Goal: Task Accomplishment & Management: Manage account settings

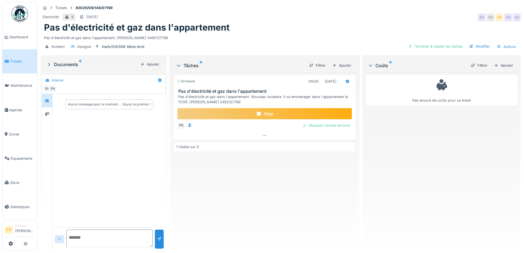
click at [253, 187] on div "En cours 01h00 12/09/2025 Pas d'électricité et gaz dans l'appartement Pas d'éle…" at bounding box center [264, 159] width 182 height 174
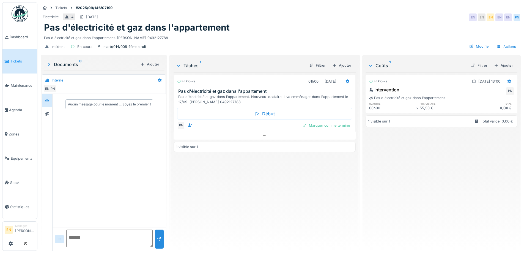
click at [242, 181] on div "En cours 01h00 12/09/2025 Pas d'électricité et gaz dans l'appartement Pas d'éle…" at bounding box center [264, 159] width 182 height 174
drag, startPoint x: 330, startPoint y: 130, endPoint x: 464, endPoint y: 81, distance: 143.2
click at [418, 82] on div "Tickets #2025/09/146/07199 Electricité 4 17/09/2025 EN EN EN EN EN PN Pas d'éle…" at bounding box center [280, 126] width 486 height 253
click at [422, 35] on div "Pas d'électricité et gaz dans l'appartement. Barry Ibrahim 0492127788" at bounding box center [280, 36] width 473 height 7
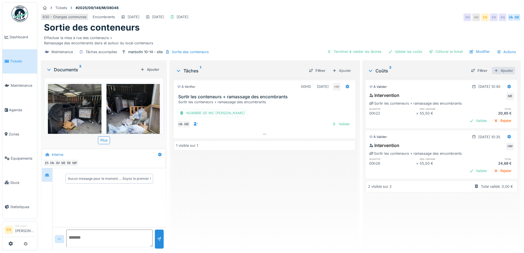
click at [500, 70] on div "Ajouter" at bounding box center [502, 70] width 23 height 7
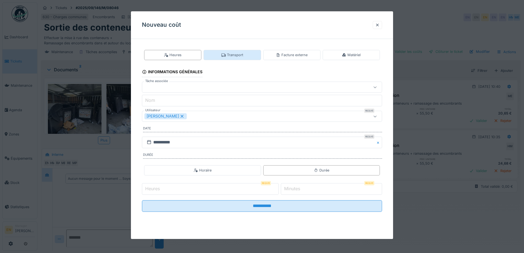
click at [238, 55] on div "Transport" at bounding box center [232, 54] width 22 height 5
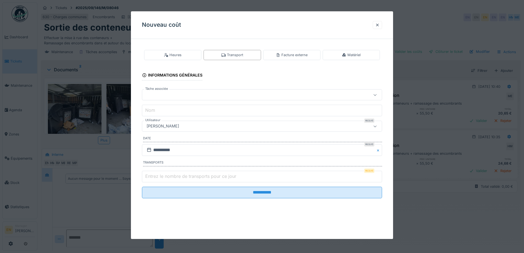
type input "*"
click at [378, 175] on input "*" at bounding box center [262, 176] width 240 height 12
click at [208, 125] on div "[PERSON_NAME]" at bounding box center [247, 126] width 207 height 6
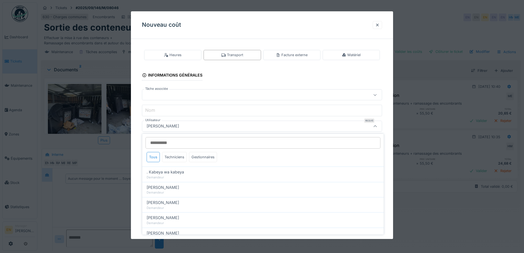
click at [204, 140] on input "Utilisateur" at bounding box center [262, 143] width 235 height 12
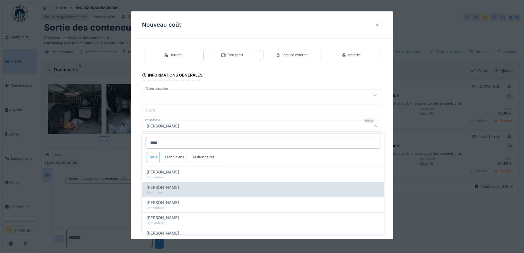
type input "****"
click at [178, 189] on div "Hassan Messari" at bounding box center [262, 187] width 233 height 6
type input "****"
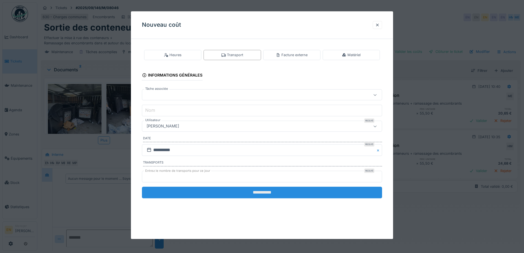
click at [266, 194] on input "**********" at bounding box center [262, 192] width 240 height 12
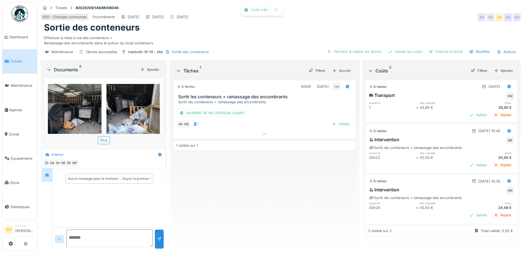
click at [281, 192] on div "À vérifier 00h10 12/09/2025 HM Sortir les conteneurs + ramassage des encombrant…" at bounding box center [264, 162] width 182 height 168
click at [441, 54] on div "Clôturer le ticket" at bounding box center [445, 51] width 38 height 7
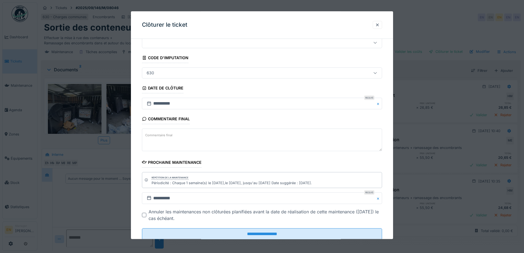
scroll to position [37, 0]
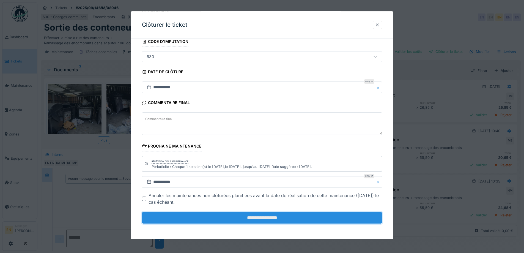
click at [248, 216] on input "**********" at bounding box center [262, 218] width 240 height 12
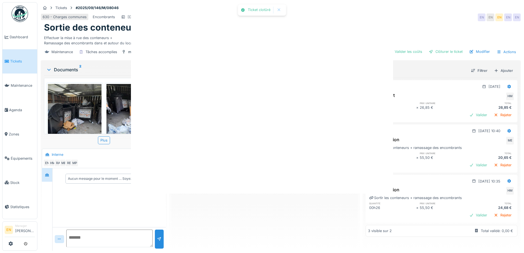
scroll to position [0, 0]
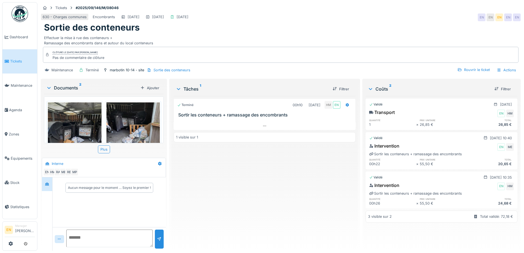
click at [245, 209] on div "Terminé 00h10 12/09/2025 HM EN Sortir les conteneurs + ramassage des encombrant…" at bounding box center [264, 171] width 182 height 150
click at [245, 207] on div "Terminé 00h10 12/09/2025 HM EN Sortir les conteneurs + ramassage des encombrant…" at bounding box center [264, 171] width 182 height 150
click at [226, 179] on div "Terminé 00h10 12/09/2025 HM EN Sortir les conteneurs + ramassage des encombrant…" at bounding box center [264, 171] width 182 height 150
click at [22, 16] on img at bounding box center [20, 13] width 16 height 16
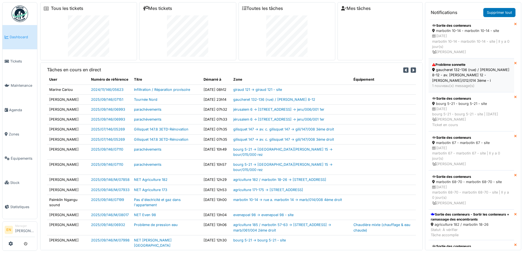
click at [451, 71] on div "gaucheret 132-136 (rue) / [PERSON_NAME] 8-12 - av. [PERSON_NAME] 12 - [PERSON_N…" at bounding box center [471, 75] width 78 height 16
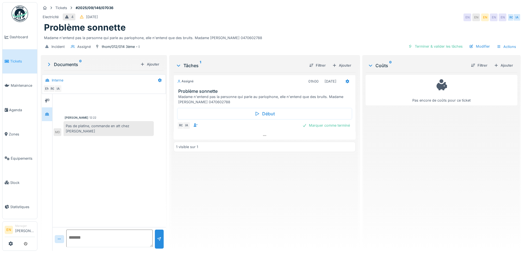
click at [242, 184] on div "Assigné 01h00 12/09/2025 Problème sonnette Madame n'entend pas la personne qui …" at bounding box center [264, 159] width 182 height 174
click at [263, 136] on icon at bounding box center [264, 136] width 4 height 4
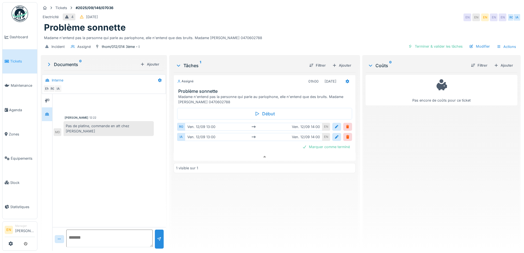
click at [241, 196] on div "Assigné 01h00 12/09/2025 Problème sonnette Madame n'entend pas la personne qui …" at bounding box center [264, 159] width 182 height 174
click at [313, 22] on div "Problème sonnette" at bounding box center [280, 27] width 473 height 10
click at [206, 199] on div "Assigné 01h00 12/09/2025 Problème sonnette Madame n'entend pas la personne qui …" at bounding box center [264, 159] width 182 height 174
click at [208, 195] on div "Assigné 01h00 12/09/2025 Problème sonnette Madame n'entend pas la personne qui …" at bounding box center [264, 159] width 182 height 174
click at [114, 181] on div "Mouad Dakir 12:22 Pas de platine, commande en att chez omar MD" at bounding box center [108, 160] width 113 height 133
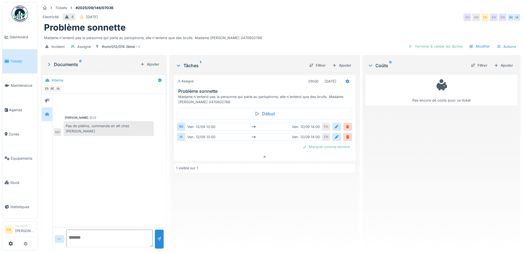
click at [201, 197] on div "Assigné 01h00 12/09/2025 Problème sonnette Madame n'entend pas la personne qui …" at bounding box center [264, 159] width 182 height 174
click at [228, 191] on div "Assigné 01h00 12/09/2025 Problème sonnette Madame n'entend pas la personne qui …" at bounding box center [264, 159] width 182 height 174
drag, startPoint x: 249, startPoint y: 205, endPoint x: 252, endPoint y: 212, distance: 7.3
click at [252, 212] on div "Assigné 01h00 12/09/2025 Problème sonnette Madame n'entend pas la personne qui …" at bounding box center [264, 159] width 182 height 174
click at [92, 163] on div "Mouad Dakir 12:22 Pas de platine, commande en att chez omar MD" at bounding box center [108, 160] width 113 height 133
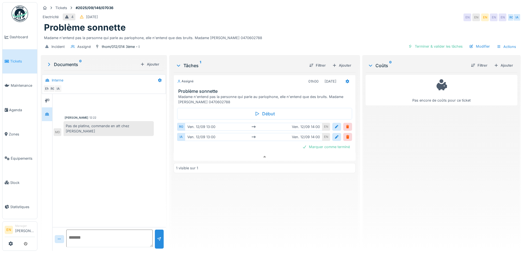
click at [92, 164] on div "Mouad Dakir 12:22 Pas de platine, commande en att chez omar MD" at bounding box center [108, 160] width 113 height 133
click at [283, 196] on div "Assigné 01h00 12/09/2025 Problème sonnette Madame n'entend pas la personne qui …" at bounding box center [264, 159] width 182 height 174
click at [253, 215] on div "Assigné 01h00 12/09/2025 Problème sonnette Madame n'entend pas la personne qui …" at bounding box center [264, 159] width 182 height 174
click at [257, 41] on div "Incident Assigné thom/012/014 3ème - i Terminer & valider les tâches Modifier A…" at bounding box center [281, 46] width 480 height 12
drag, startPoint x: 430, startPoint y: 201, endPoint x: 386, endPoint y: 169, distance: 55.2
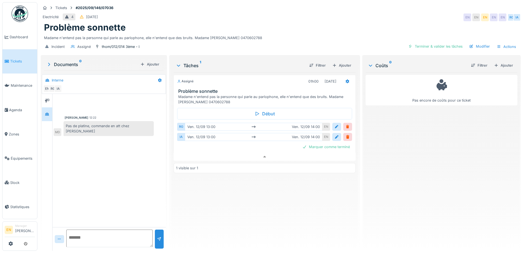
click at [431, 201] on div "Pas encore de coûts pour ce ticket" at bounding box center [441, 159] width 152 height 174
click at [463, 183] on div "Pas encore de coûts pour ce ticket" at bounding box center [441, 159] width 152 height 174
click at [470, 192] on div "Pas encore de coûts pour ce ticket" at bounding box center [441, 159] width 152 height 174
click at [345, 124] on div at bounding box center [347, 126] width 4 height 5
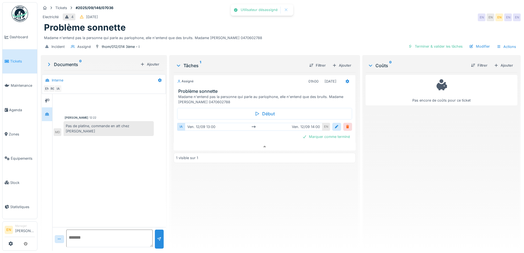
click at [346, 124] on div at bounding box center [347, 126] width 4 height 5
click at [299, 207] on div "Nouveau 01h00 10/09/2025 Problème sonnette Madame n'entend pas la personne qui …" at bounding box center [264, 159] width 182 height 174
click at [387, 15] on div "Electricité 4 10/09/2025 EN EN EN EN EN" at bounding box center [281, 17] width 480 height 10
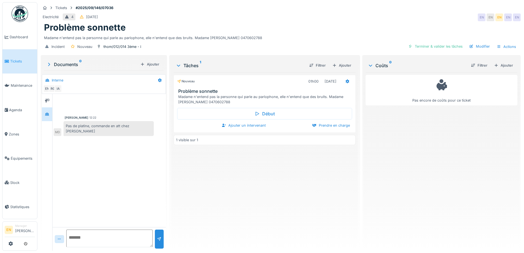
click at [359, 33] on div "Madame n'entend pas la personne qui parle au parlophone, elle n'entend que des …" at bounding box center [280, 36] width 473 height 7
click at [366, 22] on div "Problème sonnette" at bounding box center [280, 27] width 473 height 10
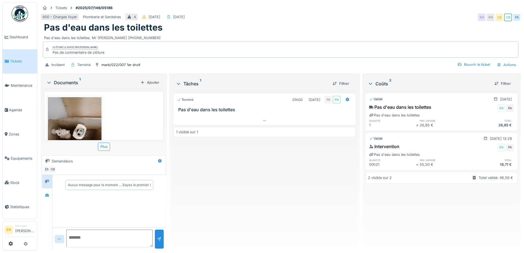
click at [338, 21] on div "600 - Charges foyer Plomberie et Sanitaires 4 [DATE] [DATE] EN EN CB CB PA" at bounding box center [281, 17] width 480 height 10
click at [401, 17] on div "600 - Charges foyer Plomberie et Sanitaires 4 [DATE] [DATE] EN EN CB CB PA" at bounding box center [281, 17] width 480 height 10
click at [251, 182] on div "Terminé 01h00 [DATE] PA EN Pas d'eau dans les toilettes 1 visible sur 1" at bounding box center [264, 168] width 182 height 155
click at [303, 24] on div "Pas d'eau dans les toilettes" at bounding box center [280, 27] width 473 height 10
click at [295, 212] on div "Terminé 01h00 [DATE] PA EN Pas d'eau dans les toilettes 1 visible sur 1" at bounding box center [264, 168] width 182 height 155
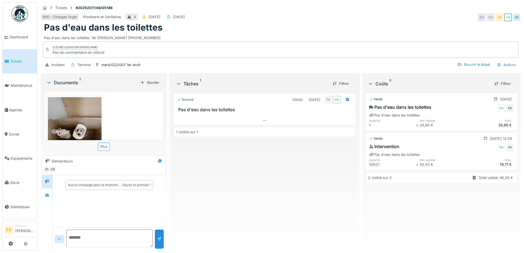
click at [306, 192] on div "Terminé 01h00 [DATE] PA EN Pas d'eau dans les toilettes 1 visible sur 1" at bounding box center [264, 168] width 182 height 155
click at [232, 190] on div "Terminé 01h00 [DATE] PA EN Pas d'eau dans les toilettes 1 visible sur 1" at bounding box center [264, 168] width 182 height 155
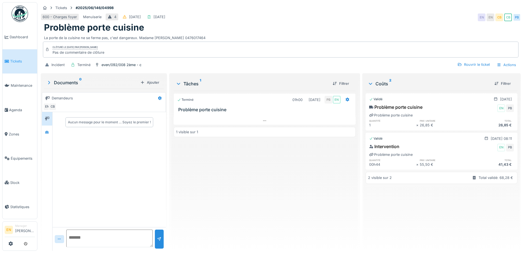
click at [324, 27] on div "Problème porte cuisine" at bounding box center [280, 27] width 473 height 10
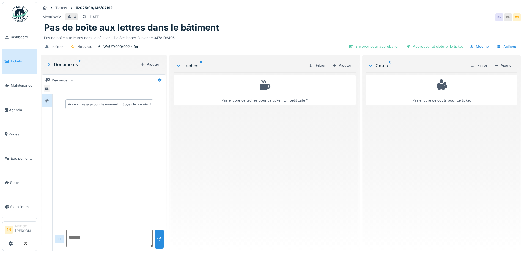
drag, startPoint x: 299, startPoint y: 24, endPoint x: 338, endPoint y: 2, distance: 45.2
click at [300, 24] on div "Pas de boîte aux lettres dans le bâtiment" at bounding box center [280, 27] width 473 height 10
click at [351, 14] on div "Menuiserie 4 17/09/2025 EN EN EN" at bounding box center [281, 17] width 480 height 10
click at [331, 27] on div "Pas de boîte aux lettres dans le bâtiment" at bounding box center [280, 27] width 473 height 10
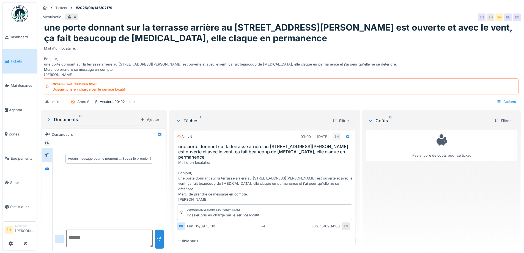
scroll to position [9, 0]
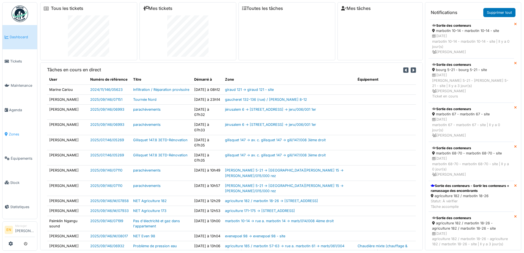
click at [15, 131] on span "Zones" at bounding box center [22, 133] width 26 height 5
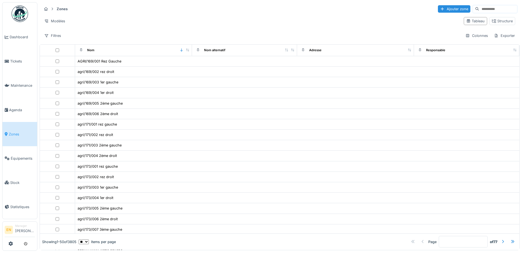
click at [496, 10] on input at bounding box center [498, 9] width 38 height 8
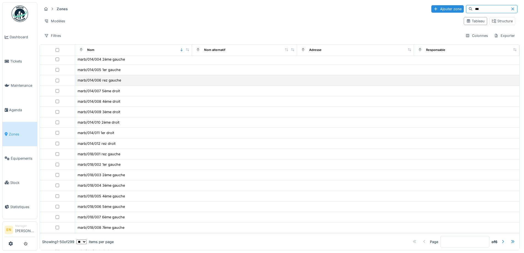
scroll to position [275, 0]
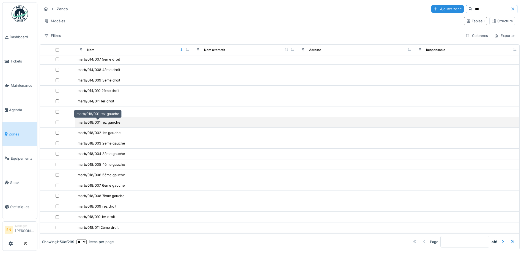
type input "***"
click at [103, 123] on div "marb/018/001 rez gauche" at bounding box center [99, 122] width 43 height 5
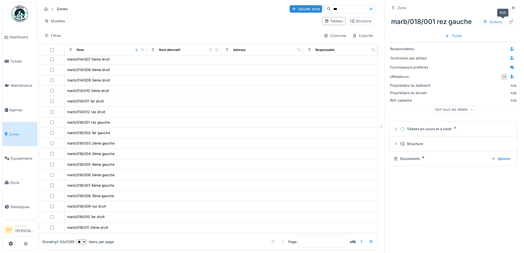
click at [509, 22] on icon at bounding box center [511, 22] width 4 height 4
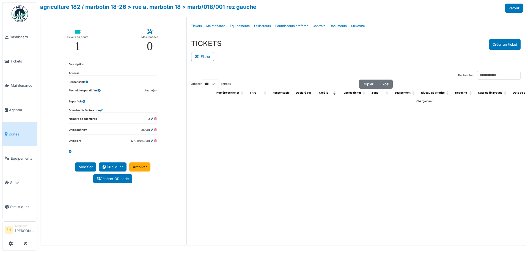
select select "***"
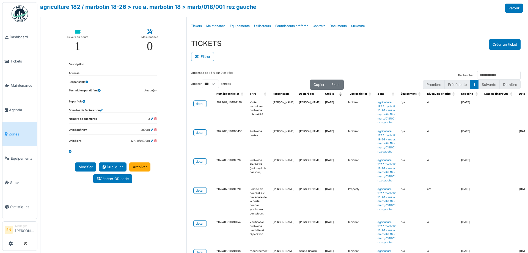
scroll to position [27, 0]
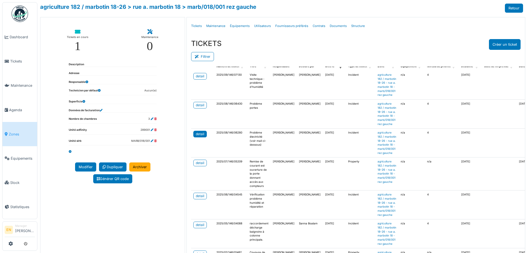
click at [198, 136] on div "detail" at bounding box center [200, 133] width 9 height 5
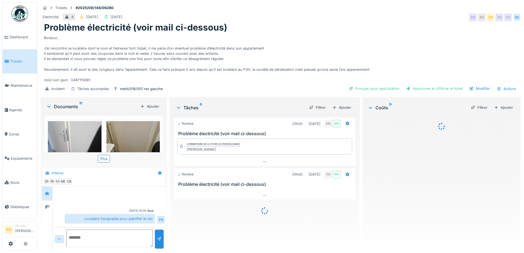
scroll to position [122, 0]
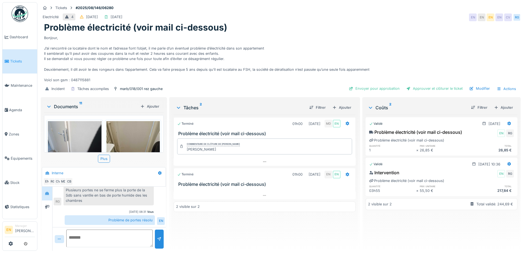
click at [341, 38] on div "Bonjour, J’ai rencontré ce locataire dont le nom et l’adresse font l’objet, il …" at bounding box center [280, 58] width 473 height 50
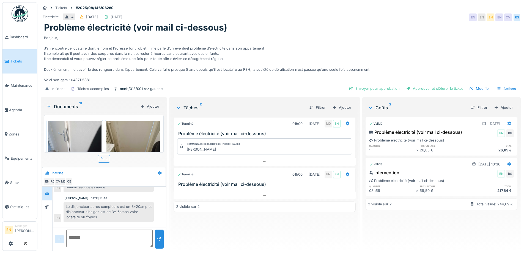
scroll to position [67, 0]
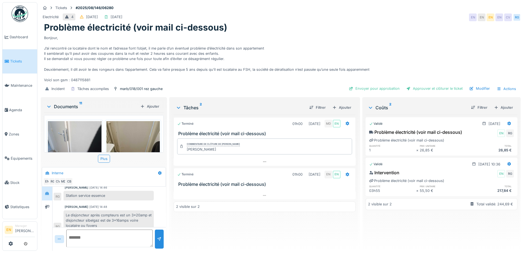
click at [146, 212] on div "Le disjoncteur après compteurs est un 3*20amp et disjoncteur sibelgaz est de 3*…" at bounding box center [108, 220] width 90 height 20
click at [104, 155] on div "Plus" at bounding box center [104, 158] width 12 height 8
click at [77, 138] on img at bounding box center [75, 141] width 54 height 40
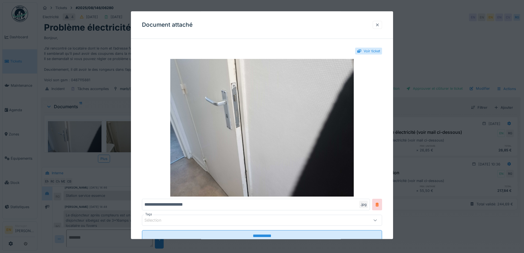
click at [379, 23] on div at bounding box center [377, 24] width 4 height 5
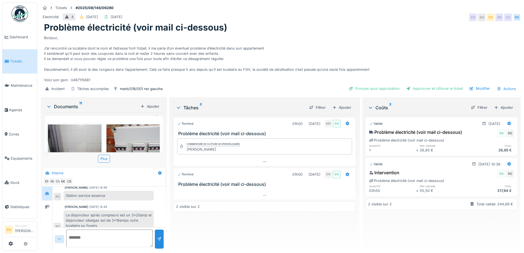
scroll to position [165, 0]
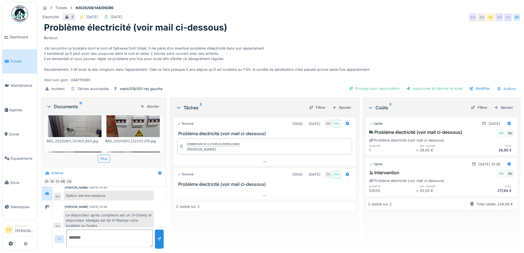
click at [73, 125] on img at bounding box center [75, 117] width 54 height 40
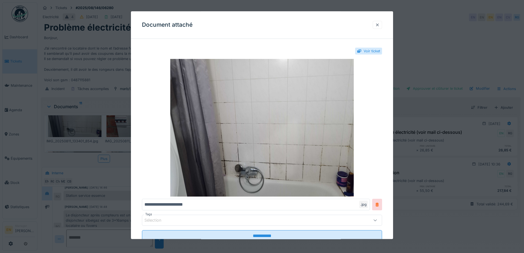
click at [379, 26] on div at bounding box center [377, 24] width 4 height 5
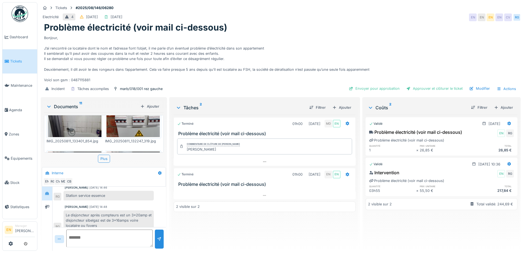
click at [134, 125] on img at bounding box center [133, 117] width 54 height 40
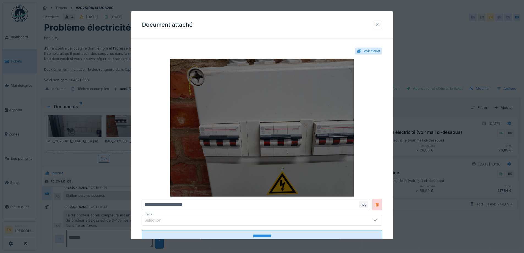
click at [227, 150] on img at bounding box center [262, 127] width 240 height 137
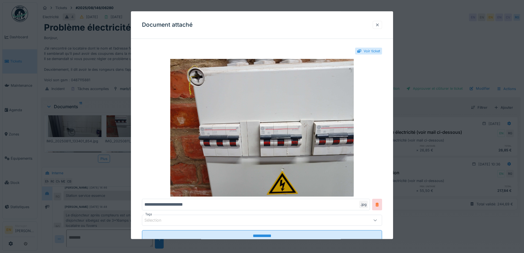
click at [379, 25] on div at bounding box center [377, 24] width 4 height 5
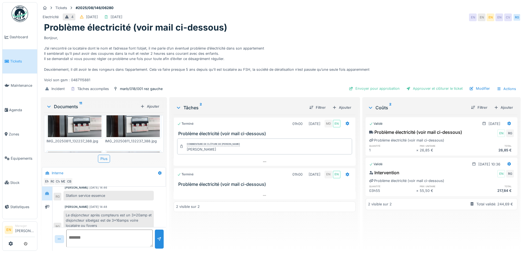
scroll to position [220, 0]
click at [74, 122] on img at bounding box center [75, 116] width 54 height 40
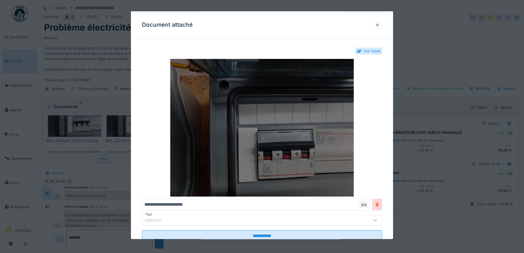
click at [308, 120] on img at bounding box center [262, 127] width 240 height 137
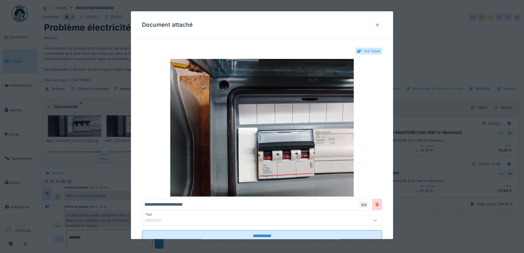
click at [379, 23] on div at bounding box center [377, 24] width 4 height 5
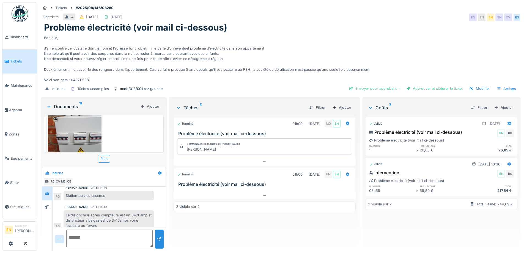
scroll to position [4, 0]
click at [330, 33] on div "Bonjour, J’ai rencontré ce locataire dont le nom et l’adresse font l’objet, il …" at bounding box center [280, 58] width 473 height 50
click at [320, 4] on div "Tickets #2025/08/146/06280" at bounding box center [281, 7] width 480 height 7
click at [408, 8] on div "Tickets #2025/08/146/06280 Electricité 4 11/08/2025 13/08/2025 EN EN EN EN CV R…" at bounding box center [281, 49] width 482 height 94
click at [393, 12] on div "Electricité 4 11/08/2025 13/08/2025 EN EN EN EN CV RG" at bounding box center [281, 17] width 480 height 10
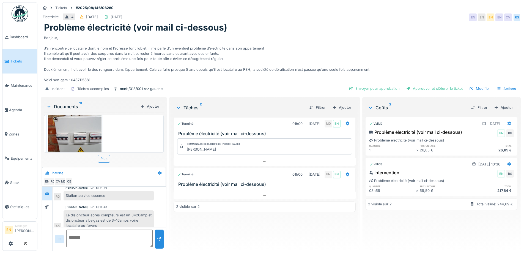
click at [287, 40] on div "Bonjour, J’ai rencontré ce locataire dont le nom et l’adresse font l’objet, il …" at bounding box center [280, 58] width 473 height 50
click at [382, 33] on div "Bonjour, J’ai rencontré ce locataire dont le nom et l’adresse font l’objet, il …" at bounding box center [280, 58] width 473 height 50
click at [377, 44] on div "Bonjour, J’ai rencontré ce locataire dont le nom et l’adresse font l’objet, il …" at bounding box center [280, 58] width 473 height 50
click at [352, 44] on div "Bonjour, J’ai rencontré ce locataire dont le nom et l’adresse font l’objet, il …" at bounding box center [280, 58] width 473 height 50
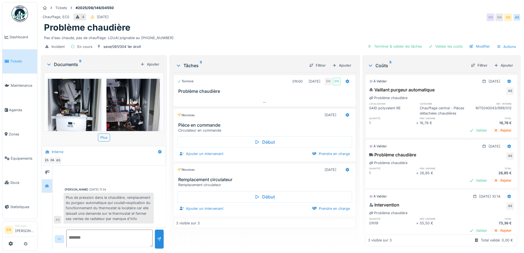
click at [401, 10] on div "Tickets #2025/06/146/04550" at bounding box center [281, 7] width 480 height 7
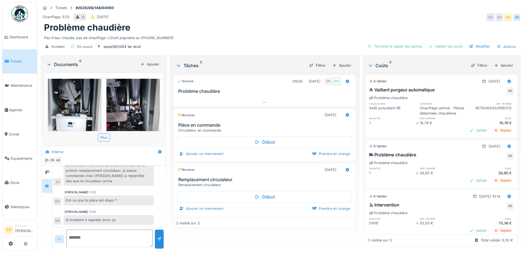
click at [369, 22] on div "Chauffage, ECS 4 [DATE] EN EN EN AS" at bounding box center [281, 17] width 480 height 10
click at [324, 26] on div "Problème chaudière" at bounding box center [280, 27] width 473 height 10
click at [302, 14] on div "Chauffage, ECS 4 [DATE] EN EN EN AS" at bounding box center [281, 17] width 480 height 10
click at [377, 22] on div "Problème chaudière" at bounding box center [280, 27] width 473 height 10
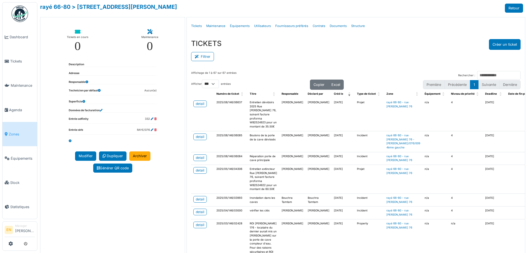
select select "***"
click at [380, 30] on ul "Détails Tickets Maintenance Équipements Utilisateurs Fournisseurs préférés Cont…" at bounding box center [356, 26] width 334 height 13
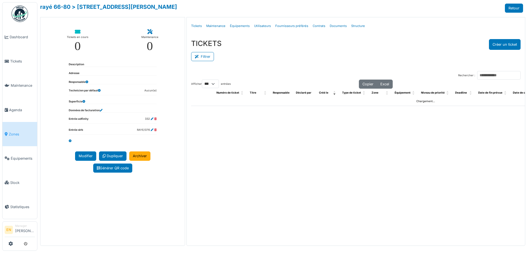
select select "***"
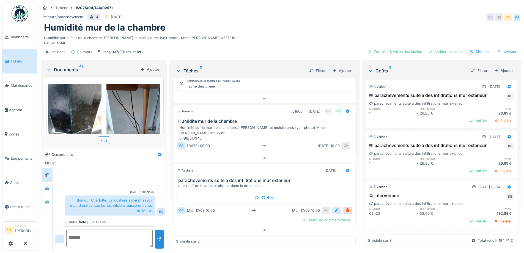
click at [315, 33] on div "Humidité sur le mur de la chambre. [PERSON_NAME] et moisissures (voir photo) Mm…" at bounding box center [280, 39] width 473 height 13
click at [308, 36] on div "Humidité sur le mur de la chambre. [PERSON_NAME] et moisissures (voir photo) Mm…" at bounding box center [280, 39] width 473 height 13
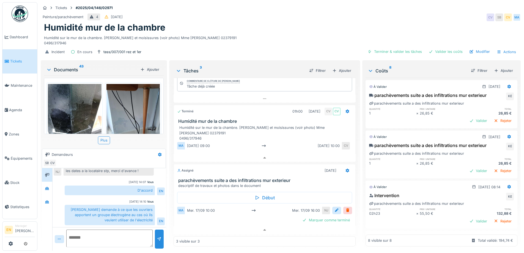
scroll to position [76, 0]
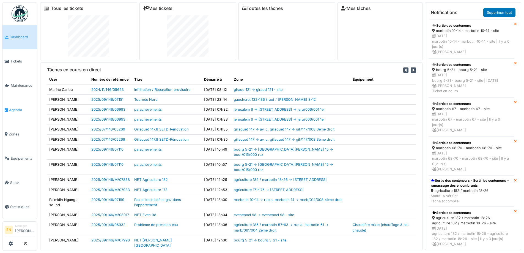
click at [15, 107] on span "Agenda" at bounding box center [22, 109] width 26 height 5
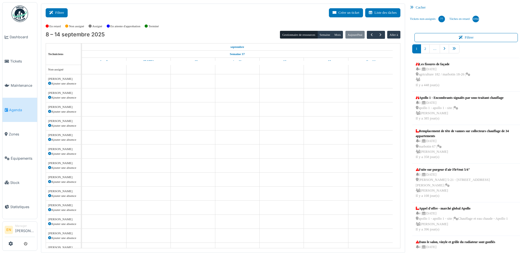
click at [57, 10] on button "Filtrer" at bounding box center [57, 12] width 22 height 9
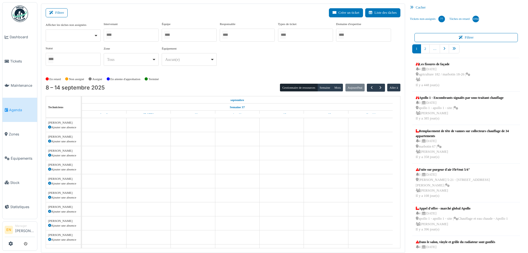
click at [96, 36] on div at bounding box center [73, 35] width 55 height 12
select select "**"
click at [135, 34] on div at bounding box center [131, 35] width 55 height 13
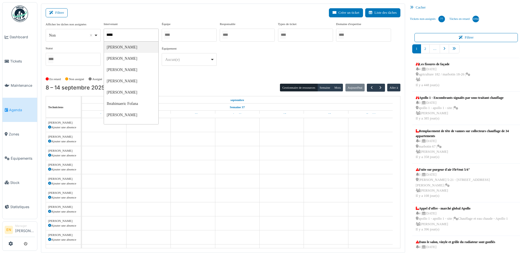
type input "******"
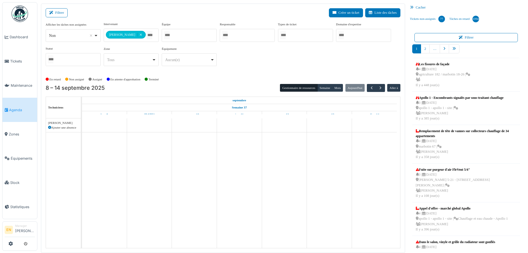
drag, startPoint x: 220, startPoint y: 81, endPoint x: 218, endPoint y: 91, distance: 10.7
click at [221, 84] on div "**********" at bounding box center [223, 128] width 364 height 249
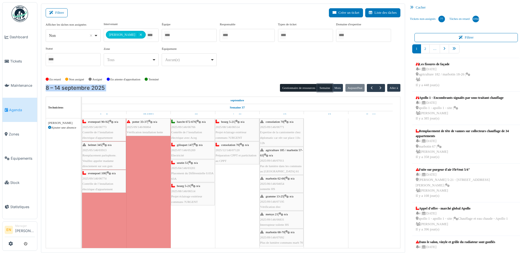
click at [325, 89] on button "Semaine" at bounding box center [324, 88] width 15 height 8
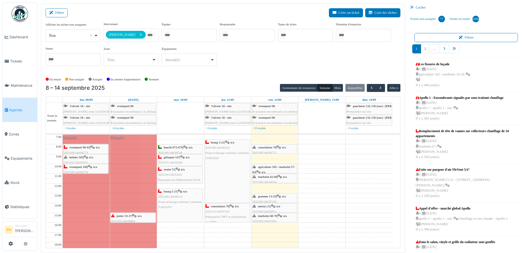
click at [243, 72] on div "**********" at bounding box center [223, 48] width 355 height 53
click at [378, 89] on span "button" at bounding box center [380, 87] width 5 height 5
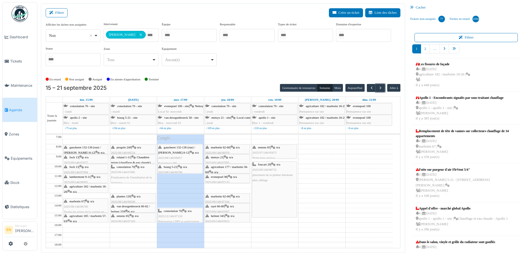
click at [270, 172] on div "foucart 20 | n/a 2025/09/146/06752 placement de la platine Intratone plus câbla…" at bounding box center [274, 172] width 44 height 21
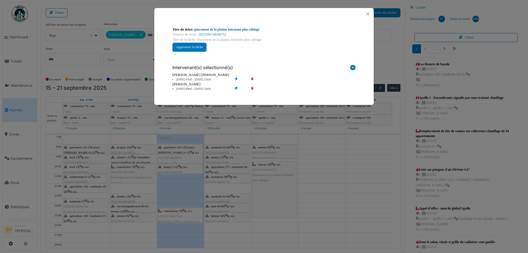
click at [239, 30] on link "placement de la platine Intratone plus câblage" at bounding box center [227, 29] width 65 height 4
click at [369, 13] on button "Close" at bounding box center [367, 13] width 7 height 7
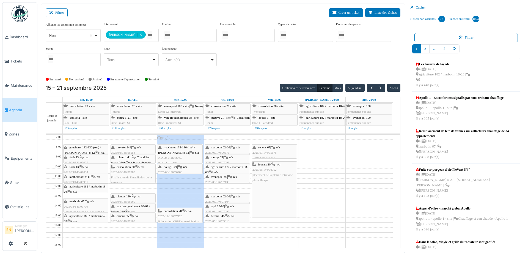
click at [271, 153] on span "2025/07/146/05675" at bounding box center [264, 152] width 24 height 3
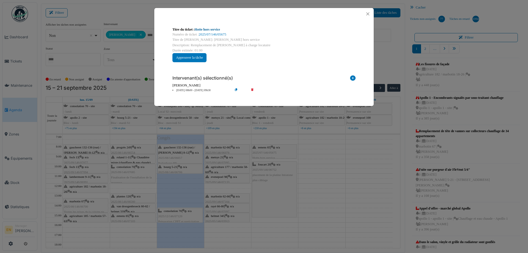
click at [211, 29] on link "Hotte hors service" at bounding box center [208, 29] width 26 height 4
click at [369, 14] on button "Close" at bounding box center [367, 13] width 7 height 7
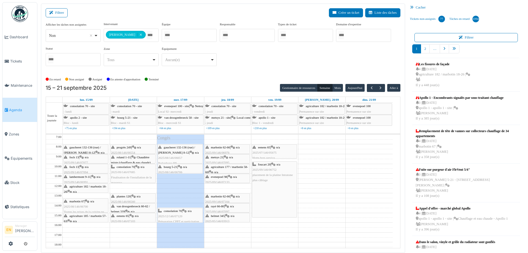
click at [323, 62] on div "**********" at bounding box center [223, 46] width 355 height 49
click at [380, 86] on button "button" at bounding box center [380, 88] width 9 height 8
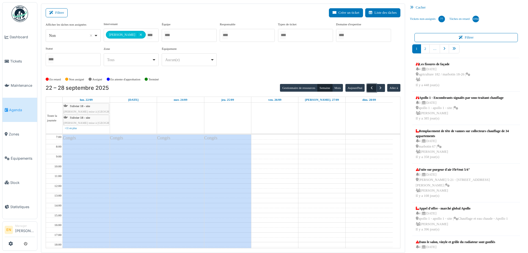
click at [370, 88] on span "button" at bounding box center [371, 87] width 5 height 5
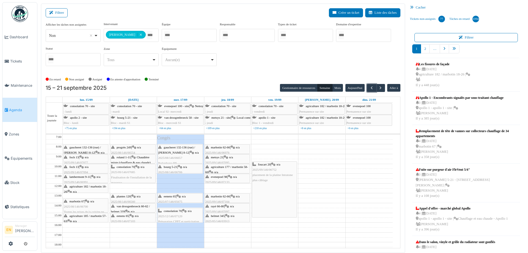
click at [171, 213] on div "consolation 70 | n/a 2025/12/146/07120 Préparation CPPT et particitation au CPPT" at bounding box center [180, 218] width 44 height 21
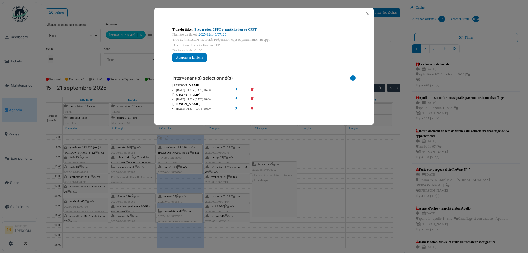
click at [244, 30] on link "Préparation CPPT et particitation au CPPT" at bounding box center [226, 29] width 62 height 4
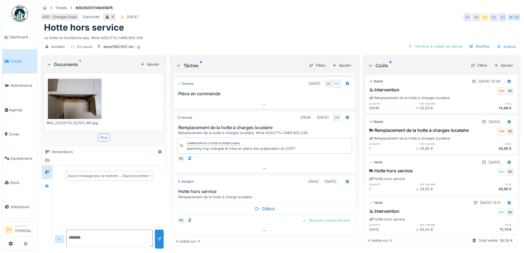
scroll to position [32, 0]
click at [262, 231] on icon at bounding box center [264, 230] width 4 height 4
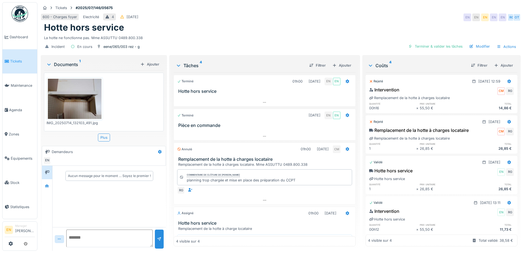
scroll to position [43, 0]
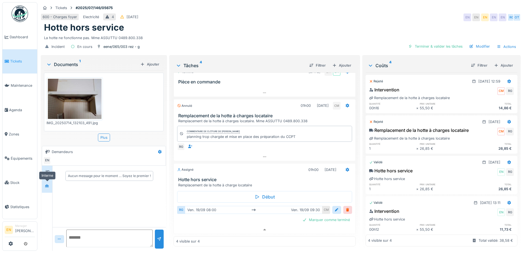
click at [47, 184] on icon at bounding box center [47, 186] width 4 height 4
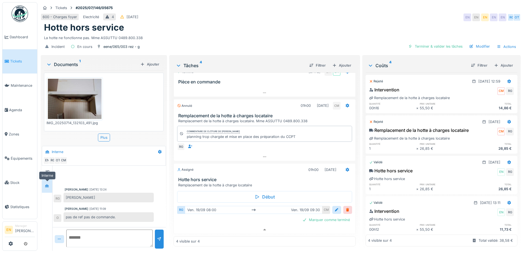
scroll to position [101, 0]
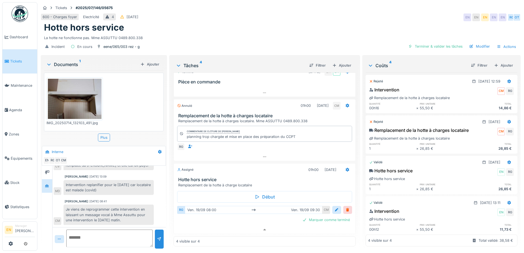
click at [115, 199] on div "Cédric Mony 11/09/2025 08:41" at bounding box center [109, 201] width 89 height 4
click at [252, 17] on div "600 - Charges foyer Electricité 4 19/07/2025 EN EN EN EN EN RG OT" at bounding box center [281, 17] width 480 height 10
drag, startPoint x: 334, startPoint y: 21, endPoint x: 368, endPoint y: 14, distance: 34.3
click at [334, 22] on div "Hotte hors service" at bounding box center [280, 27] width 473 height 10
click at [333, 206] on div at bounding box center [336, 210] width 9 height 8
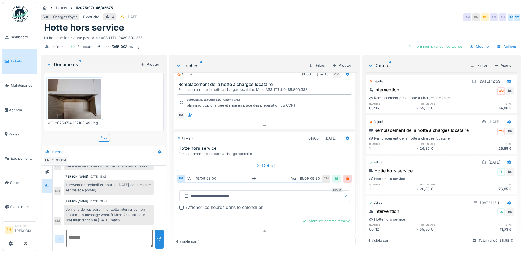
scroll to position [76, 0]
click at [180, 204] on div at bounding box center [181, 206] width 4 height 4
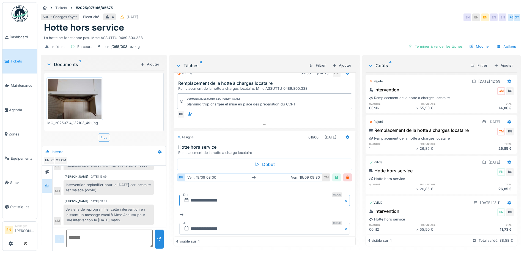
click at [217, 194] on input "**********" at bounding box center [264, 200] width 170 height 12
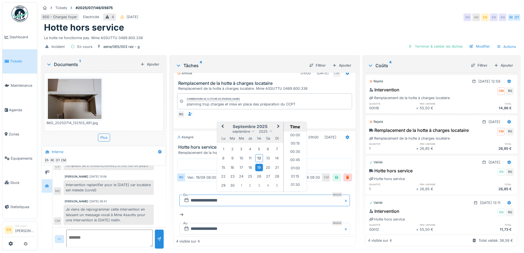
scroll to position [238, 0]
click at [238, 164] on div "17" at bounding box center [240, 167] width 7 height 7
click at [293, 157] on li "13:00" at bounding box center [294, 161] width 23 height 8
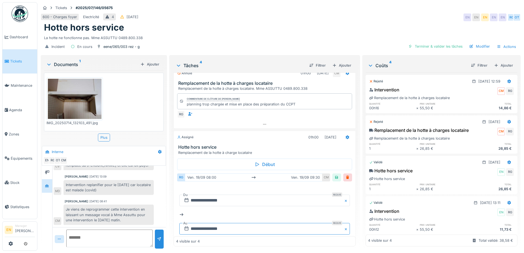
click at [209, 226] on input "**********" at bounding box center [264, 229] width 170 height 12
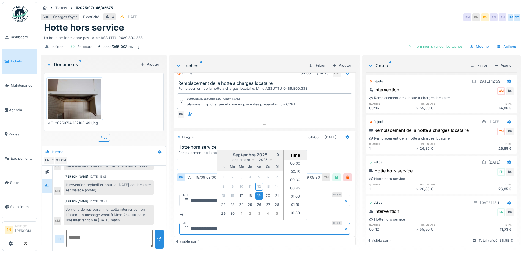
scroll to position [287, 0]
click at [241, 192] on div "17" at bounding box center [240, 195] width 7 height 7
click at [294, 169] on li "14:00" at bounding box center [294, 173] width 23 height 8
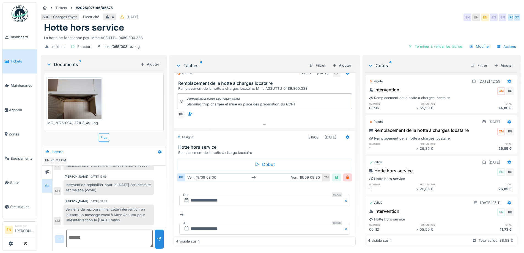
scroll to position [114, 0]
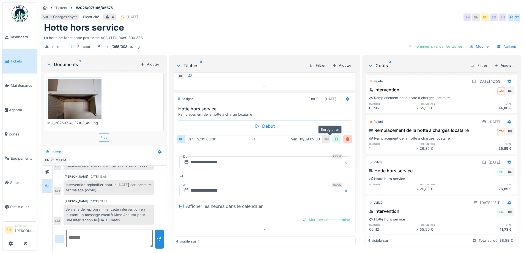
click at [334, 136] on div at bounding box center [336, 138] width 4 height 5
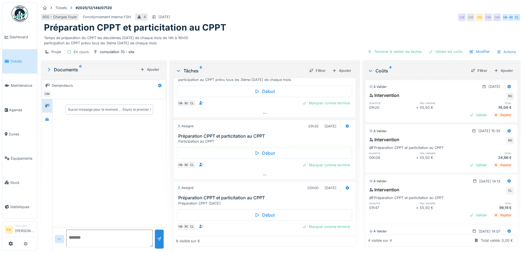
scroll to position [55, 0]
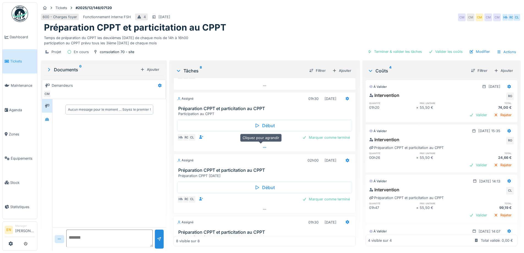
click at [262, 146] on icon at bounding box center [264, 147] width 4 height 4
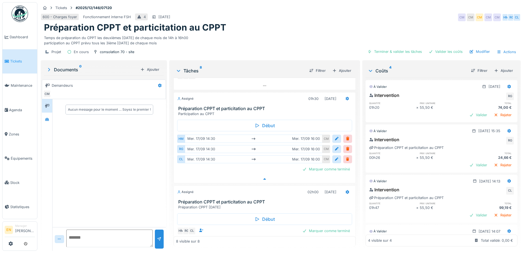
scroll to position [69, 0]
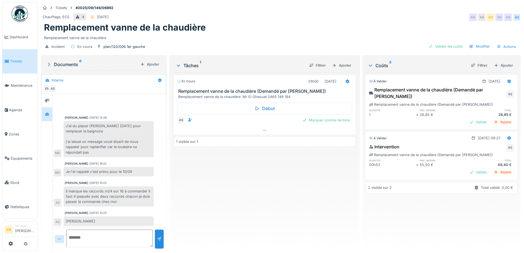
scroll to position [1, 0]
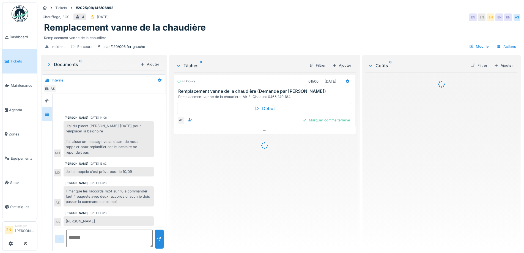
scroll to position [1, 0]
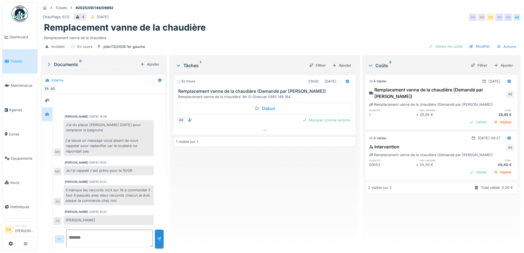
click at [204, 189] on div "En cours 01h00 [DATE] Remplacement vanne de la chaudière (Demandé par Anouar) R…" at bounding box center [264, 159] width 182 height 174
click at [248, 187] on div "En cours 01h00 [DATE] Remplacement vanne de la chaudière (Demandé par Anouar) R…" at bounding box center [264, 159] width 182 height 174
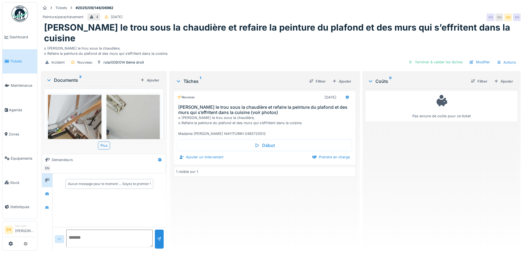
click at [211, 193] on div "Nouveau [DATE] Reboucher le trou sous la chaudière et refaire la peinture du pl…" at bounding box center [264, 167] width 182 height 158
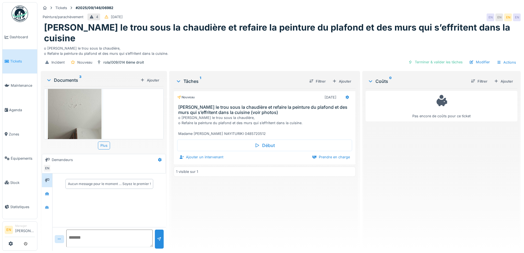
scroll to position [135, 0]
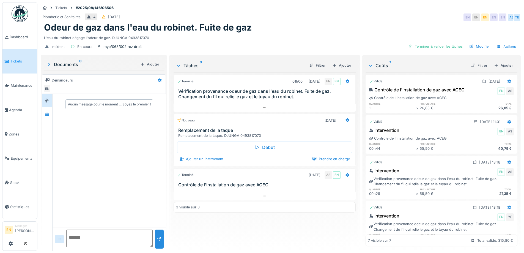
click at [284, 29] on div "Odeur de gaz dans l'eau du robinet. Fuite de gaz" at bounding box center [280, 27] width 473 height 10
click at [49, 112] on div at bounding box center [47, 113] width 4 height 5
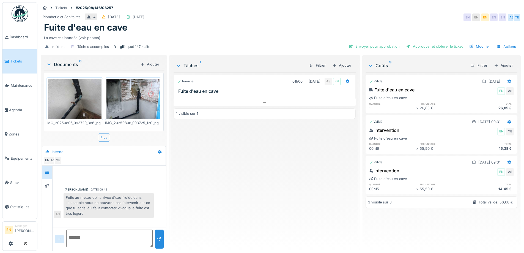
click at [226, 161] on div "Terminé 01h00 06/08/2025 AS EN Fuite d'eau en cave 1 visible sur 1" at bounding box center [264, 159] width 182 height 174
click at [243, 22] on div "Fuite d'eau en cave" at bounding box center [280, 27] width 473 height 10
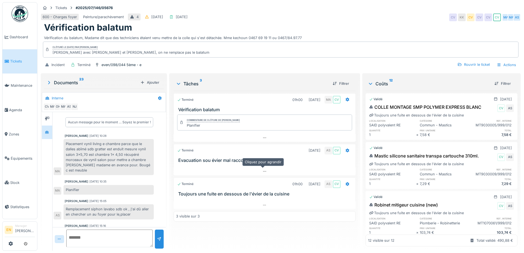
scroll to position [134, 0]
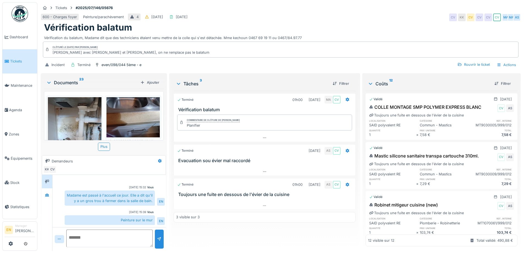
scroll to position [17, 0]
drag, startPoint x: 110, startPoint y: 202, endPoint x: 108, endPoint y: 198, distance: 4.3
click at [111, 202] on div "Madame est passé à l'accueil ce jour. Elle a dit qu'il y a un gros trou à ferme…" at bounding box center [110, 197] width 90 height 15
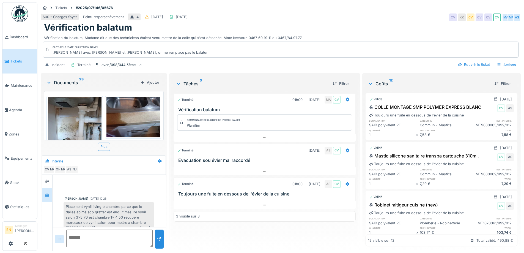
scroll to position [197, 0]
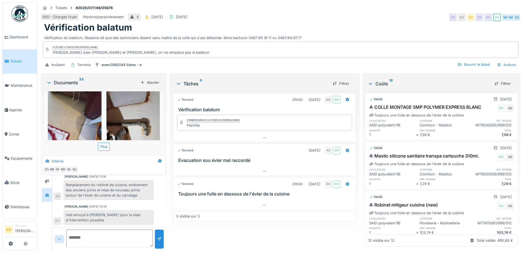
click at [355, 22] on div "Vérification balatum" at bounding box center [280, 27] width 473 height 10
click at [366, 22] on div "Vérification balatum" at bounding box center [280, 27] width 473 height 10
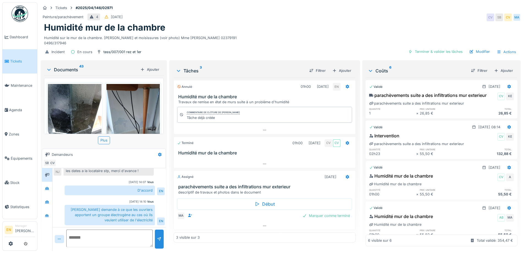
scroll to position [4, 0]
click at [272, 26] on div "Humidité mur de la chambre" at bounding box center [280, 27] width 473 height 10
click at [265, 224] on icon at bounding box center [264, 226] width 4 height 4
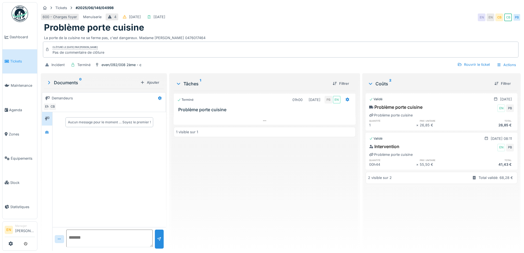
click at [255, 174] on div "Terminé 01h00 [DATE] PB EN Problème porte cuisine 1 visible sur 1" at bounding box center [264, 168] width 182 height 155
drag, startPoint x: 0, startPoint y: 0, endPoint x: 366, endPoint y: 22, distance: 366.8
click at [255, 174] on div "Terminé 01h00 [DATE] PB EN Problème porte cuisine 1 visible sur 1" at bounding box center [264, 168] width 182 height 155
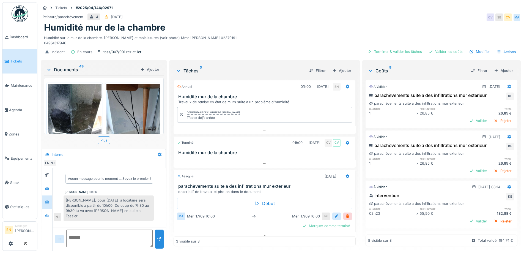
scroll to position [4, 0]
click at [372, 18] on div "Peinture/parachèvement 4 [DATE] CV SB CV MA" at bounding box center [281, 17] width 480 height 10
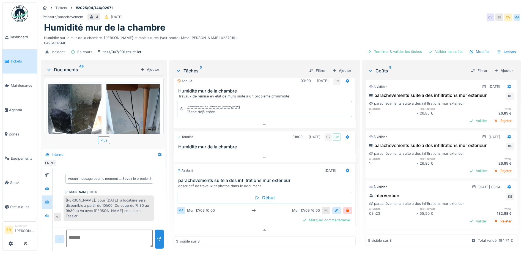
drag, startPoint x: 362, startPoint y: 18, endPoint x: 363, endPoint y: 21, distance: 3.7
click at [362, 20] on div "Tickets #2025/04/146/02971 Peinture/parachèvement 4 [DATE] CV SB CV MA Humidité…" at bounding box center [281, 30] width 482 height 57
click at [361, 24] on div "Humidité mur de la chambre" at bounding box center [280, 27] width 473 height 10
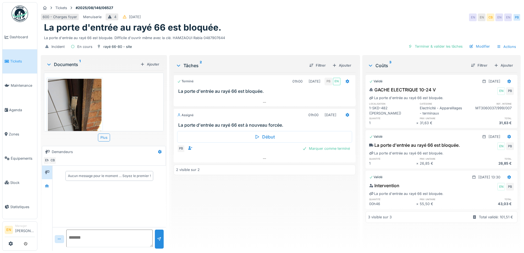
click at [366, 17] on div "600 - Charges foyer Menuiserie 4 [DATE] EN EN CB EN EN PB" at bounding box center [281, 17] width 480 height 10
click at [298, 18] on div "600 - Charges foyer Menuiserie 4 [DATE] EN EN CB EN EN PB" at bounding box center [281, 17] width 480 height 10
click at [253, 219] on div "Terminé 01h00 [DATE] PB EN La porte d'entrée au rayé 66 est bloquée. Assigné 01…" at bounding box center [264, 159] width 182 height 174
click at [262, 185] on div "Terminé 01h00 [DATE] PB EN La porte d'entrée au rayé 66 est bloquée. Assigné 01…" at bounding box center [264, 159] width 182 height 174
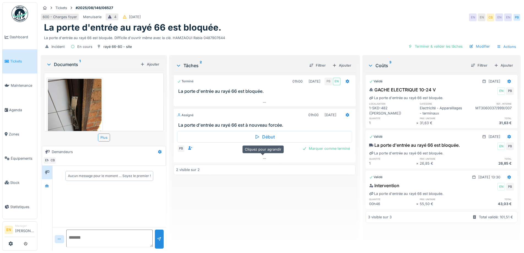
click at [264, 159] on icon at bounding box center [264, 159] width 4 height 4
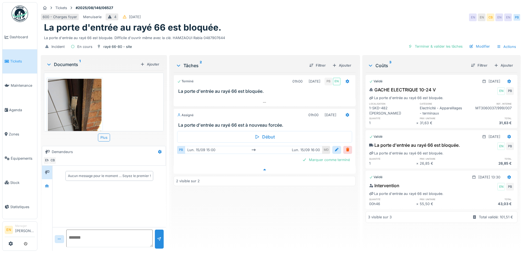
scroll to position [4, 0]
drag, startPoint x: 397, startPoint y: 6, endPoint x: 422, endPoint y: 2, distance: 25.3
click at [398, 6] on div "Tickets #2025/08/146/06527" at bounding box center [281, 7] width 480 height 7
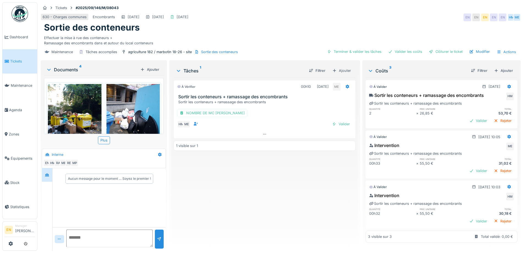
click at [272, 37] on div "Effectuer la mise à rue des conteneurs + Ramassage des encombrants dans et auto…" at bounding box center [280, 39] width 473 height 13
click at [283, 24] on div "Sortie des conteneurs" at bounding box center [280, 27] width 473 height 10
click at [440, 53] on div "Clôturer le ticket" at bounding box center [445, 51] width 38 height 7
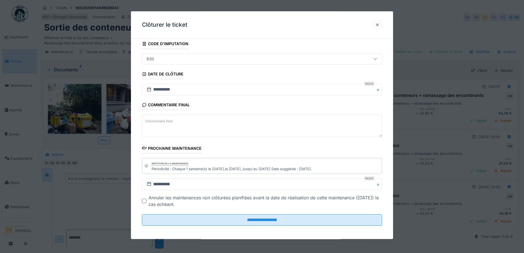
scroll to position [37, 0]
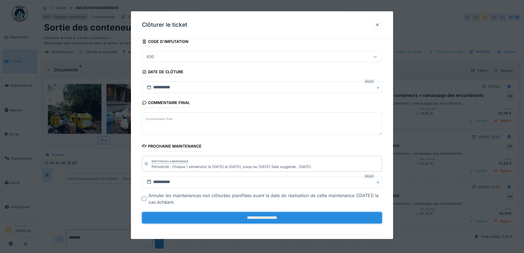
click at [271, 216] on input "**********" at bounding box center [262, 218] width 240 height 12
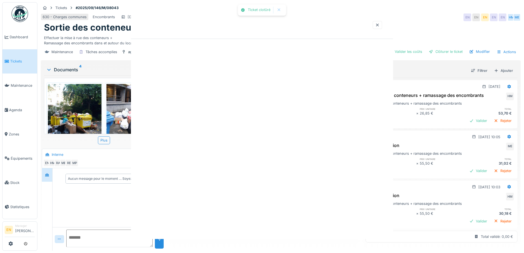
scroll to position [0, 0]
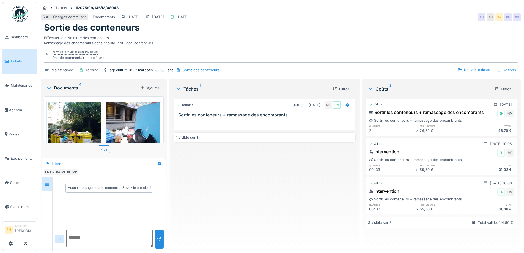
drag, startPoint x: 242, startPoint y: 239, endPoint x: 234, endPoint y: 212, distance: 28.9
click at [240, 233] on div "Terminé 00h10 12/09/2025 ME EN Sortir les conteneurs + ramassage des encombrant…" at bounding box center [264, 171] width 182 height 150
click at [21, 13] on img at bounding box center [20, 13] width 16 height 16
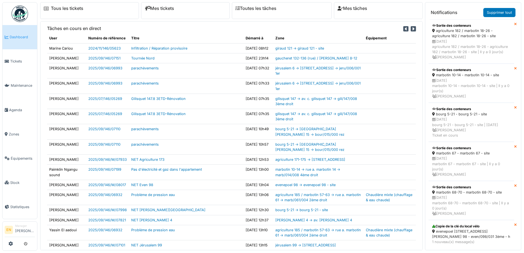
scroll to position [137, 0]
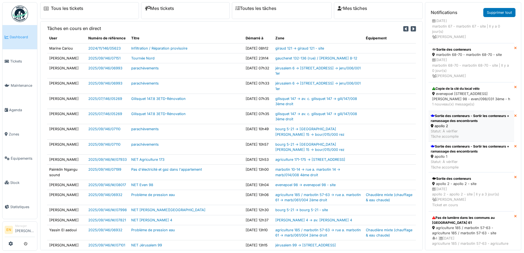
click at [465, 128] on div "apollo 2" at bounding box center [470, 125] width 81 height 5
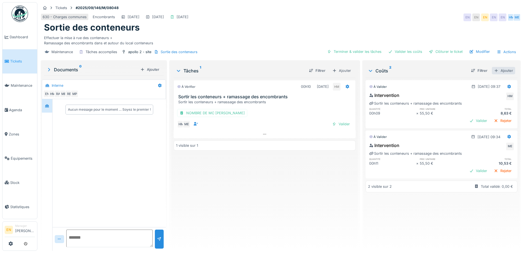
click at [498, 72] on div "Ajouter" at bounding box center [502, 70] width 23 height 7
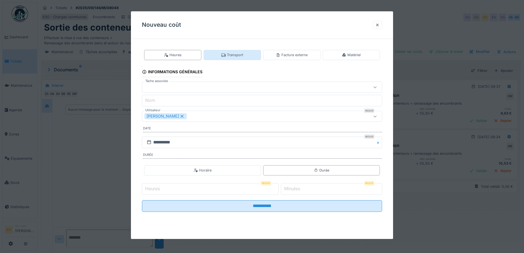
click at [233, 54] on div "Transport" at bounding box center [232, 54] width 22 height 5
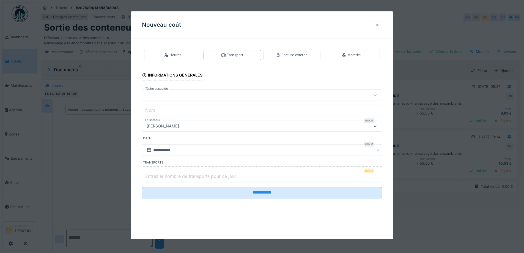
type input "*"
click at [380, 175] on input "*" at bounding box center [262, 176] width 240 height 12
click at [226, 128] on div "[PERSON_NAME]" at bounding box center [247, 126] width 207 height 6
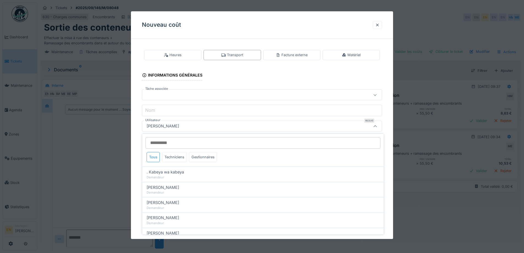
click at [241, 143] on input "Utilisateur" at bounding box center [262, 143] width 235 height 12
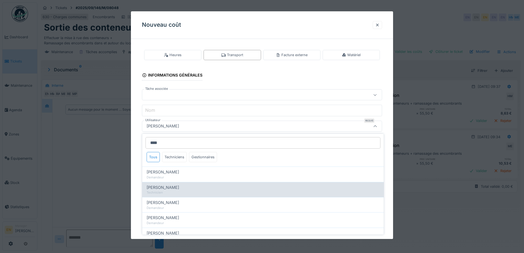
type input "****"
click at [173, 187] on span "[PERSON_NAME]" at bounding box center [162, 187] width 32 height 6
type input "****"
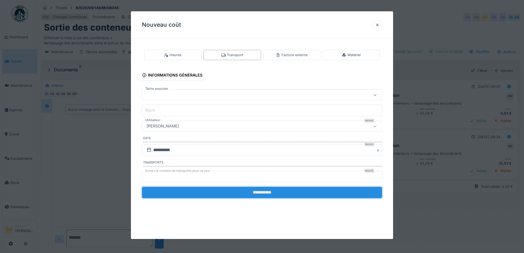
click at [248, 191] on input "**********" at bounding box center [262, 192] width 240 height 12
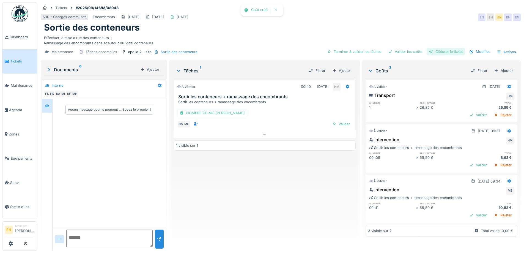
click at [443, 53] on div "Clôturer le ticket" at bounding box center [445, 51] width 38 height 7
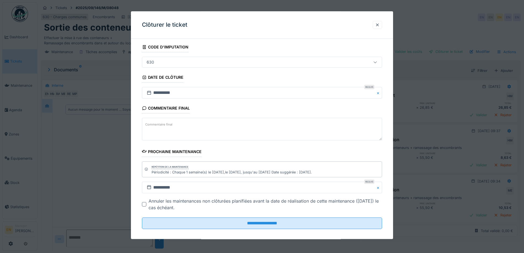
scroll to position [37, 0]
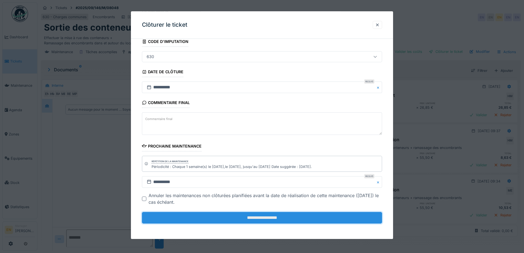
click at [255, 220] on input "**********" at bounding box center [262, 218] width 240 height 12
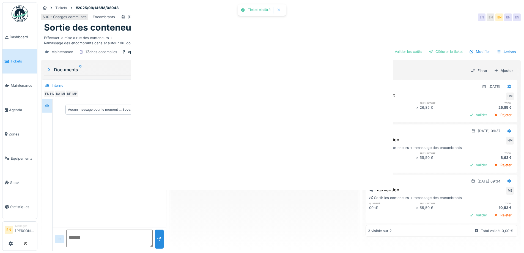
scroll to position [0, 0]
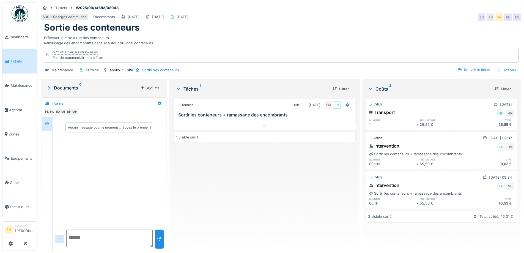
click at [21, 15] on img at bounding box center [20, 13] width 16 height 16
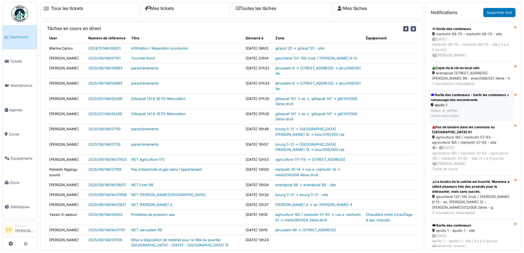
scroll to position [192, 0]
click at [453, 102] on div "Sortie des conteneurs - Sortir les conteneurs + ramassage des encombrants" at bounding box center [470, 97] width 81 height 10
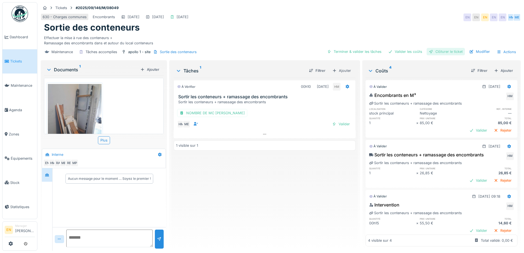
click at [449, 52] on div "Clôturer le ticket" at bounding box center [445, 51] width 38 height 7
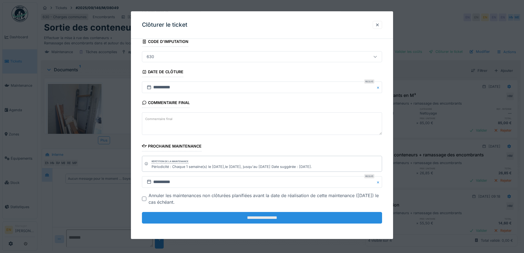
scroll to position [4, 0]
click at [265, 222] on input "**********" at bounding box center [262, 218] width 240 height 12
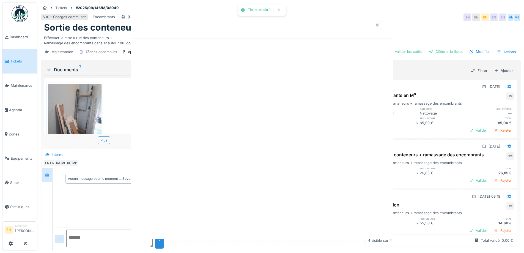
scroll to position [0, 0]
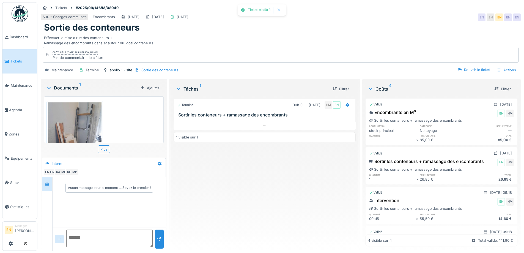
click at [18, 13] on img at bounding box center [20, 13] width 16 height 16
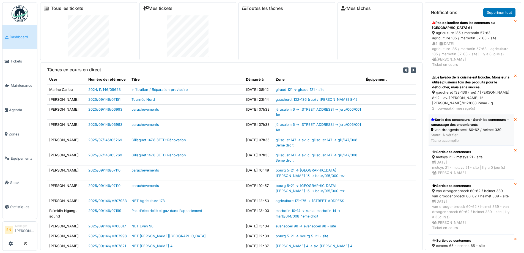
scroll to position [302, 0]
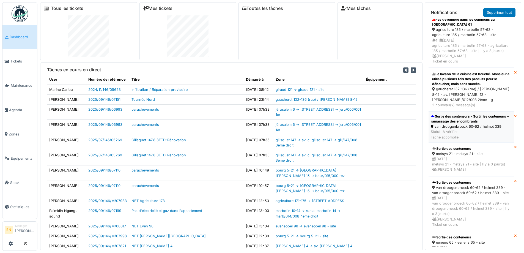
click at [449, 124] on div "Sortie des conteneurs - Sortir les conteneurs + ramassage des encombrants" at bounding box center [470, 119] width 81 height 10
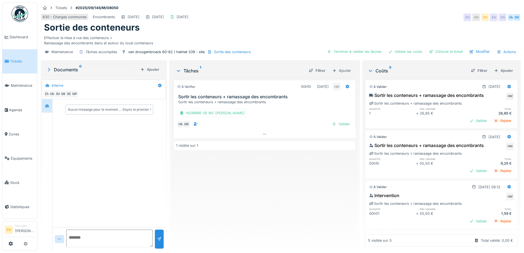
click at [302, 203] on div "À vérifier 00h10 [DATE] HM Sortir les conteneurs + ramassage des encombrants So…" at bounding box center [264, 162] width 182 height 168
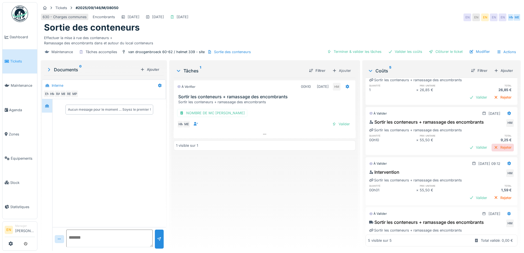
scroll to position [22, 0]
click at [507, 162] on div at bounding box center [509, 164] width 4 height 5
click at [482, 181] on div "Supprimer" at bounding box center [482, 185] width 27 height 8
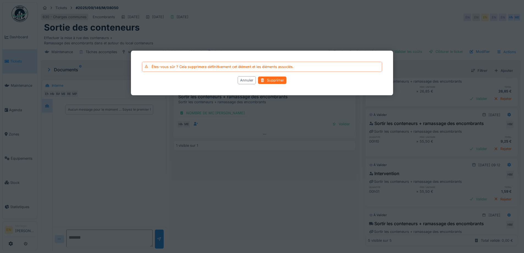
click at [272, 79] on div "Supprimer" at bounding box center [272, 79] width 28 height 7
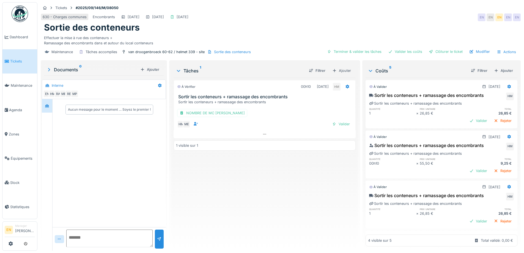
scroll to position [27, 0]
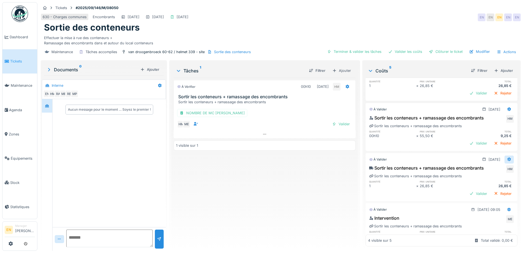
click at [507, 157] on icon at bounding box center [509, 159] width 4 height 4
click at [482, 175] on div "Supprimer" at bounding box center [482, 179] width 27 height 8
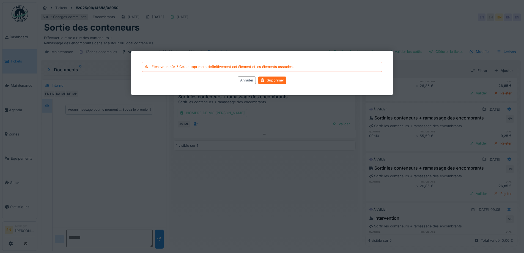
click at [267, 79] on div "Supprimer" at bounding box center [272, 79] width 28 height 7
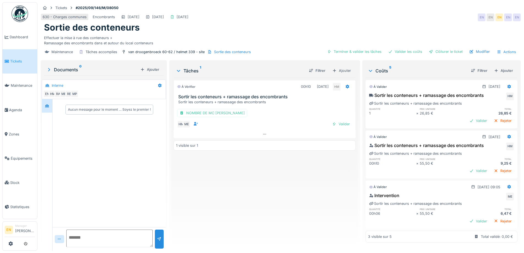
scroll to position [0, 0]
click at [446, 53] on div "Clôturer le ticket" at bounding box center [445, 51] width 38 height 7
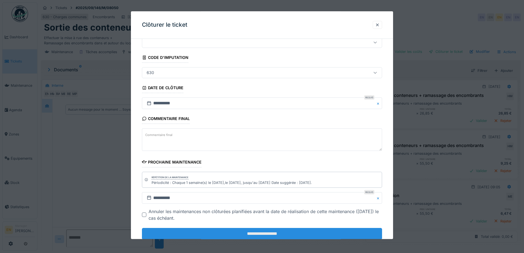
scroll to position [37, 0]
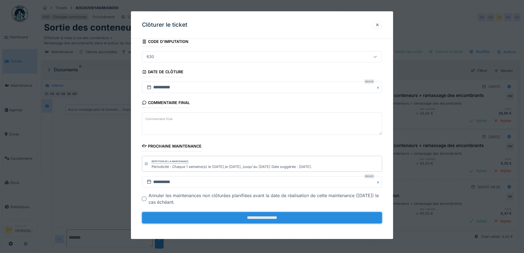
click at [276, 217] on input "**********" at bounding box center [262, 218] width 240 height 12
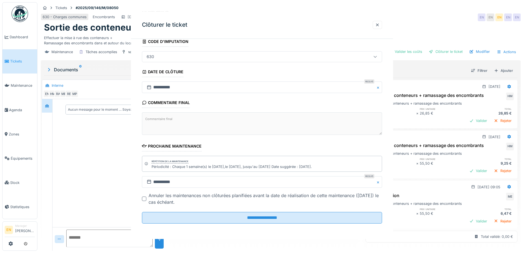
scroll to position [0, 0]
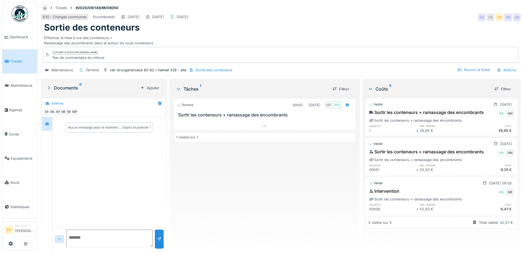
click at [20, 16] on img at bounding box center [20, 13] width 16 height 16
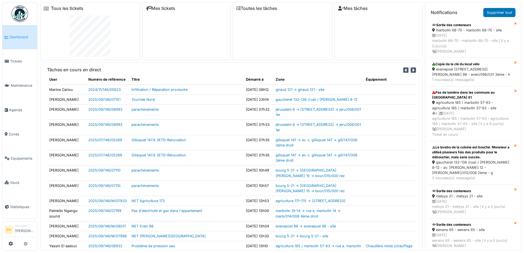
scroll to position [302, 0]
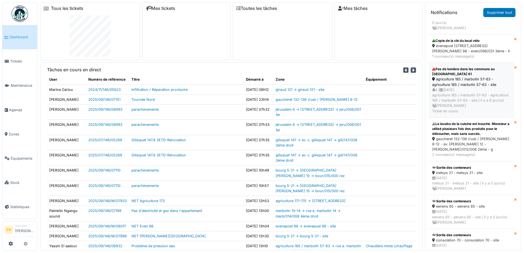
click at [452, 87] on div "agriculture 185 / marbotin 57-63 - agriculture 185 / marbotin 57-63 - site" at bounding box center [471, 81] width 78 height 10
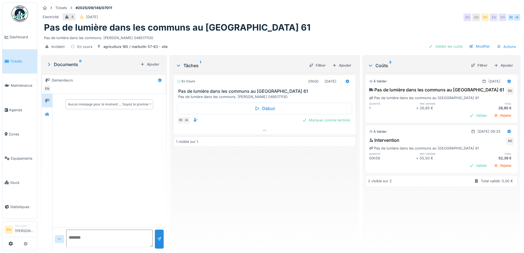
click at [294, 186] on div "En cours 01h00 12/09/2025 Pas de lumière dans les communs au Marbotin 61 Pas de…" at bounding box center [264, 159] width 182 height 174
click at [46, 115] on icon at bounding box center [47, 114] width 4 height 4
click at [280, 169] on div "En cours 01h00 12/09/2025 Pas de lumière dans les communs au Marbotin 61 Pas de…" at bounding box center [264, 159] width 182 height 174
click at [416, 216] on div "À valider 12/09/2025 Pas de lumière dans les communs au Marbotin 61 RG Pas de l…" at bounding box center [441, 159] width 152 height 174
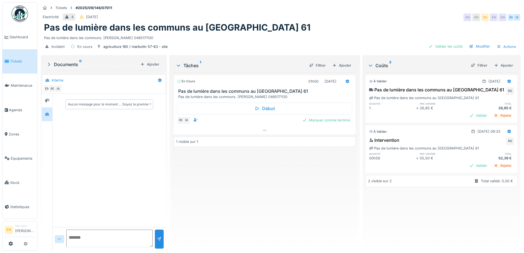
click at [261, 175] on div "En cours 01h00 12/09/2025 Pas de lumière dans les communs au Marbotin 61 Pas de…" at bounding box center [264, 159] width 182 height 174
click at [262, 129] on icon at bounding box center [264, 130] width 4 height 4
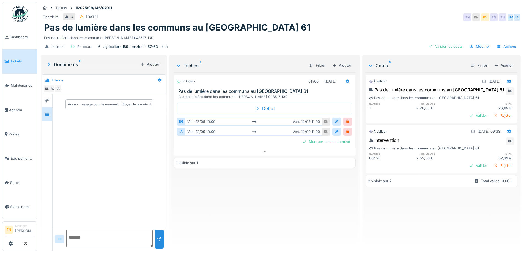
click at [286, 186] on div "En cours 01h00 12/09/2025 Pas de lumière dans les communs au Marbotin 61 Pas de…" at bounding box center [264, 159] width 182 height 174
click at [450, 43] on div "Valider les coûts" at bounding box center [445, 46] width 38 height 7
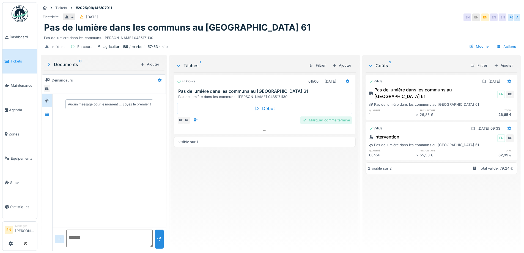
click at [338, 121] on div "Marquer comme terminé" at bounding box center [326, 119] width 52 height 7
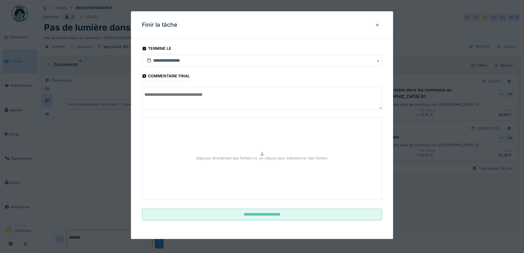
scroll to position [4, 0]
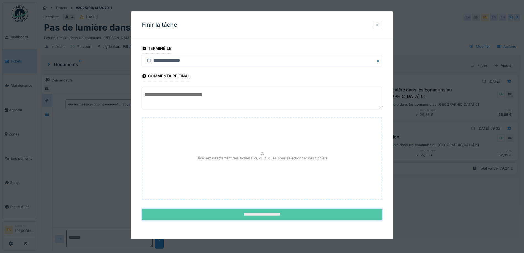
click at [267, 215] on input "**********" at bounding box center [262, 215] width 240 height 12
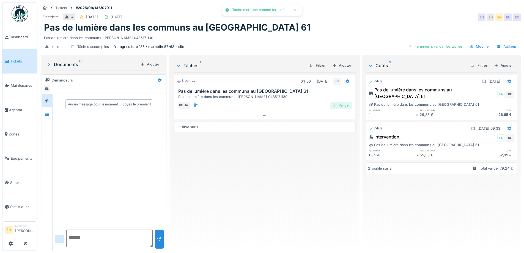
click at [336, 104] on div "Valider" at bounding box center [341, 104] width 22 height 7
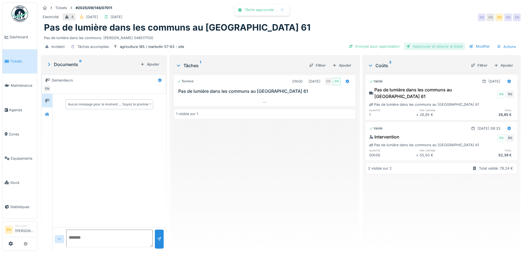
click at [440, 43] on div "Approuver et clôturer le ticket" at bounding box center [434, 46] width 61 height 7
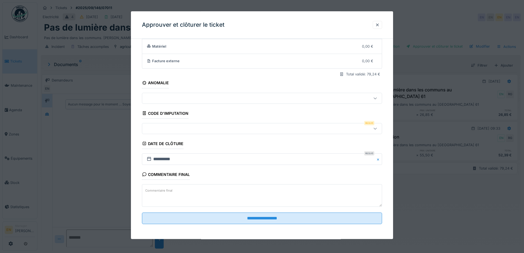
scroll to position [47, 0]
click at [376, 128] on icon at bounding box center [374, 128] width 3 height 2
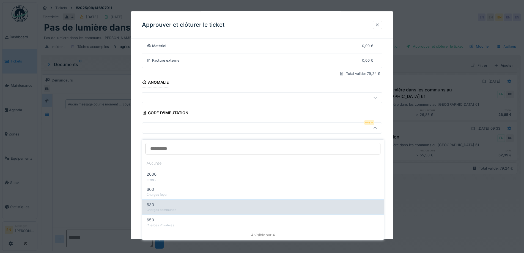
click at [191, 207] on div "Charges communes" at bounding box center [262, 209] width 233 height 5
type input "***"
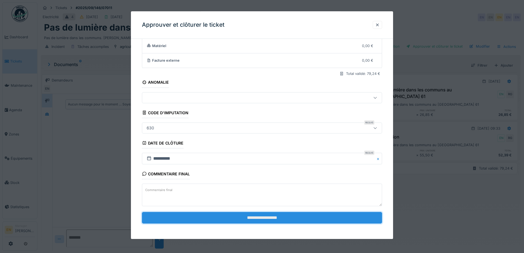
click at [278, 219] on input "**********" at bounding box center [262, 218] width 240 height 12
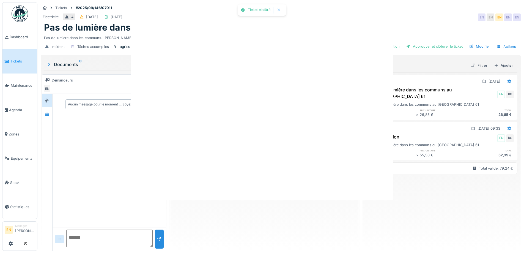
scroll to position [0, 0]
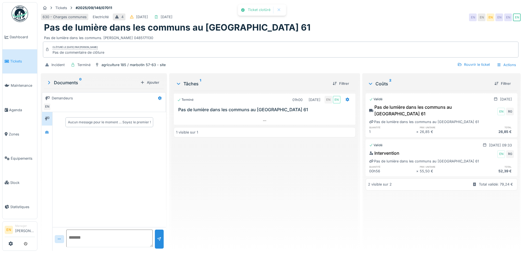
drag, startPoint x: 296, startPoint y: 167, endPoint x: 115, endPoint y: 5, distance: 242.6
click at [290, 159] on div "Terminé 01h00 12/09/2025 EN EN Pas de lumière dans les communs au Marbotin 61 1…" at bounding box center [264, 168] width 182 height 155
click at [20, 16] on img at bounding box center [20, 13] width 16 height 16
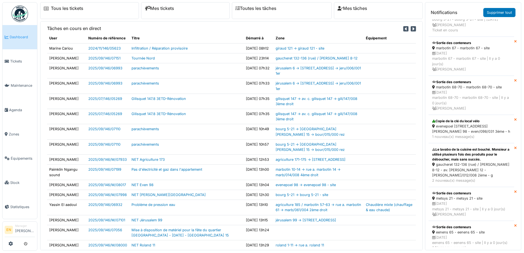
scroll to position [283, 0]
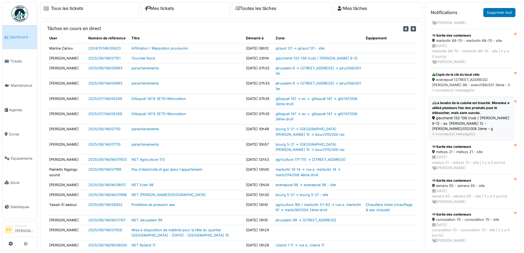
click at [467, 115] on div "Le lavabo de la cuisine est bouché. Monsieur a utilisé plusieurs fois des produ…" at bounding box center [471, 107] width 78 height 15
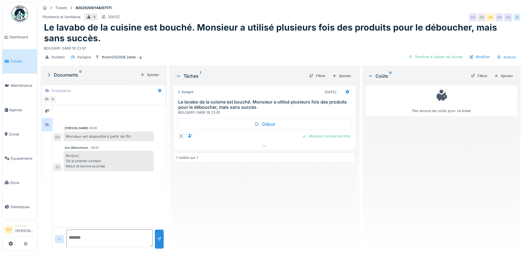
click at [90, 179] on div "Mouad [PERSON_NAME] 09:26 Monsieur est disponible à partir de 15h MD Sos débouc…" at bounding box center [108, 165] width 113 height 123
click at [257, 190] on div "Assigné [DATE] Le lavabo de la cuisine est bouché. Monsieur a utilisé plusieurs…" at bounding box center [264, 164] width 182 height 163
click at [257, 187] on div "Assigné [DATE] Le lavabo de la cuisine est bouché. Monsieur a utilisé plusieurs…" at bounding box center [264, 164] width 182 height 163
click at [22, 18] on img at bounding box center [20, 13] width 16 height 16
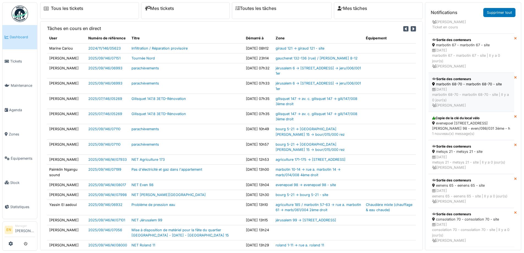
scroll to position [245, 0]
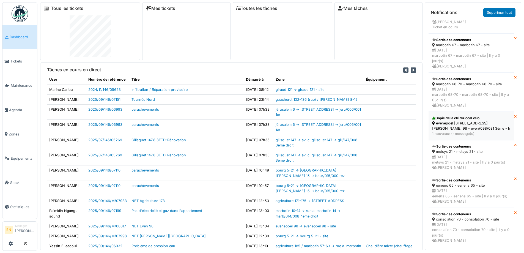
click at [463, 120] on div "evenepoel [STREET_ADDRESS][PERSON_NAME] 98 - even/098/031 3ème - h" at bounding box center [471, 125] width 78 height 10
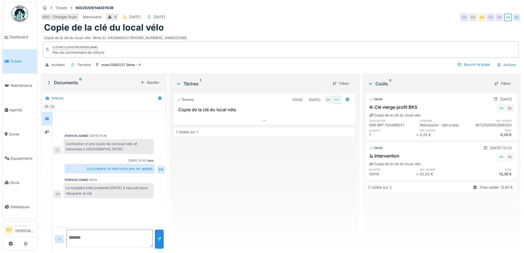
click at [267, 204] on div "Terminé 01h00 [DATE] EN EN Copie de la clé du local vélo 1 visible sur 1" at bounding box center [264, 168] width 182 height 155
click at [267, 201] on div "Terminé 01h00 [DATE] EN EN Copie de la clé du local vélo 1 visible sur 1" at bounding box center [264, 168] width 182 height 155
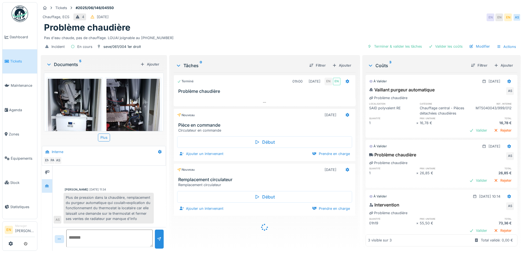
scroll to position [73, 0]
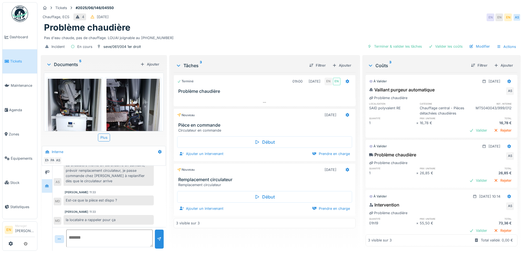
click at [121, 196] on div "Est-ce que la pièce est dispo ?" at bounding box center [108, 200] width 90 height 10
click at [102, 133] on div "Plus" at bounding box center [104, 137] width 12 height 8
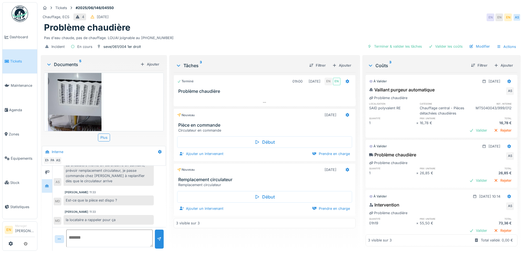
scroll to position [192, 0]
click at [330, 13] on div "Chauffage, ECS 4 [DATE] EN EN EN AS" at bounding box center [281, 17] width 480 height 10
click at [381, 25] on div "Problème chaudière" at bounding box center [280, 27] width 473 height 10
click at [294, 22] on div "Problème chaudière" at bounding box center [280, 27] width 473 height 10
click at [284, 10] on div "Tickets #2025/06/146/04550 Chauffage, ECS 4 [DATE] EN EN EN AS Problème chaudiè…" at bounding box center [281, 28] width 482 height 52
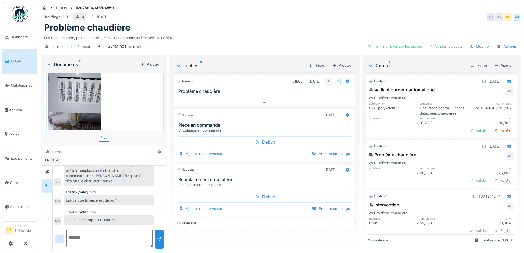
click at [106, 210] on div "Mouad [PERSON_NAME] 11:33 la locataire a rappeler pour ça MD" at bounding box center [109, 216] width 111 height 15
click at [315, 22] on div "Problème chaudière" at bounding box center [280, 27] width 473 height 10
click at [319, 27] on div "Problème chaudière" at bounding box center [280, 27] width 473 height 10
click at [264, 235] on div "Terminé 01h00 [DATE] EN EN Problème chaudière Nouveau [DATE] Pièce en commande …" at bounding box center [264, 159] width 182 height 174
click at [384, 12] on div "Chauffage, ECS 4 [DATE] EN EN EN AS" at bounding box center [281, 17] width 480 height 10
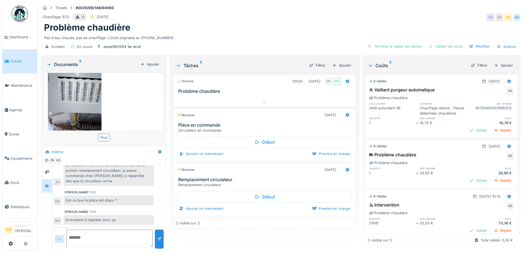
click at [257, 33] on div "Pas d'eau chaude, pas de chauffage. LOUAI joignable au [PHONE_NUMBER]" at bounding box center [280, 36] width 473 height 7
click at [281, 33] on div "Pas d'eau chaude, pas de chauffage. LOUAI joignable au [PHONE_NUMBER]" at bounding box center [280, 36] width 473 height 7
click at [191, 235] on div "Terminé 01h00 [DATE] EN EN Problème chaudière Nouveau [DATE] Pièce en commande …" at bounding box center [264, 159] width 182 height 174
click at [245, 33] on div "Pas d'eau chaude, pas de chauffage. LOUAI joignable au [PHONE_NUMBER]" at bounding box center [280, 36] width 473 height 7
click at [299, 33] on div "Pas d'eau chaude, pas de chauffage. LOUAI joignable au [PHONE_NUMBER]" at bounding box center [280, 36] width 473 height 7
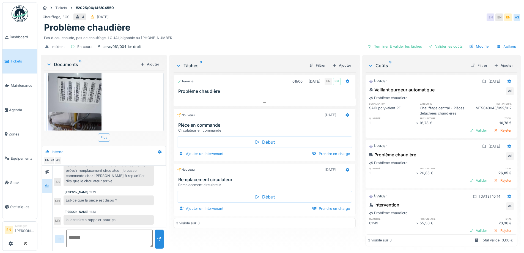
click at [291, 26] on div "Problème chaudière" at bounding box center [280, 27] width 473 height 10
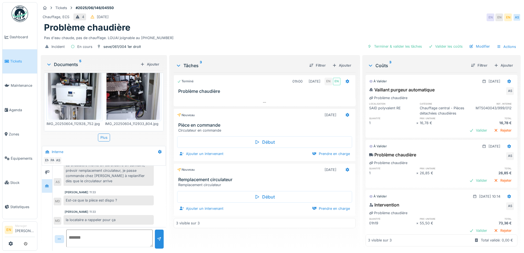
scroll to position [0, 0]
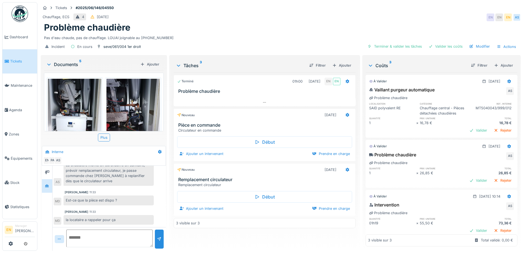
click at [304, 8] on div "Tickets #2025/06/146/04550 Chauffage, ECS 4 [DATE] EN EN EN AS Problème chaudiè…" at bounding box center [281, 28] width 482 height 52
